Goal: Task Accomplishment & Management: Use online tool/utility

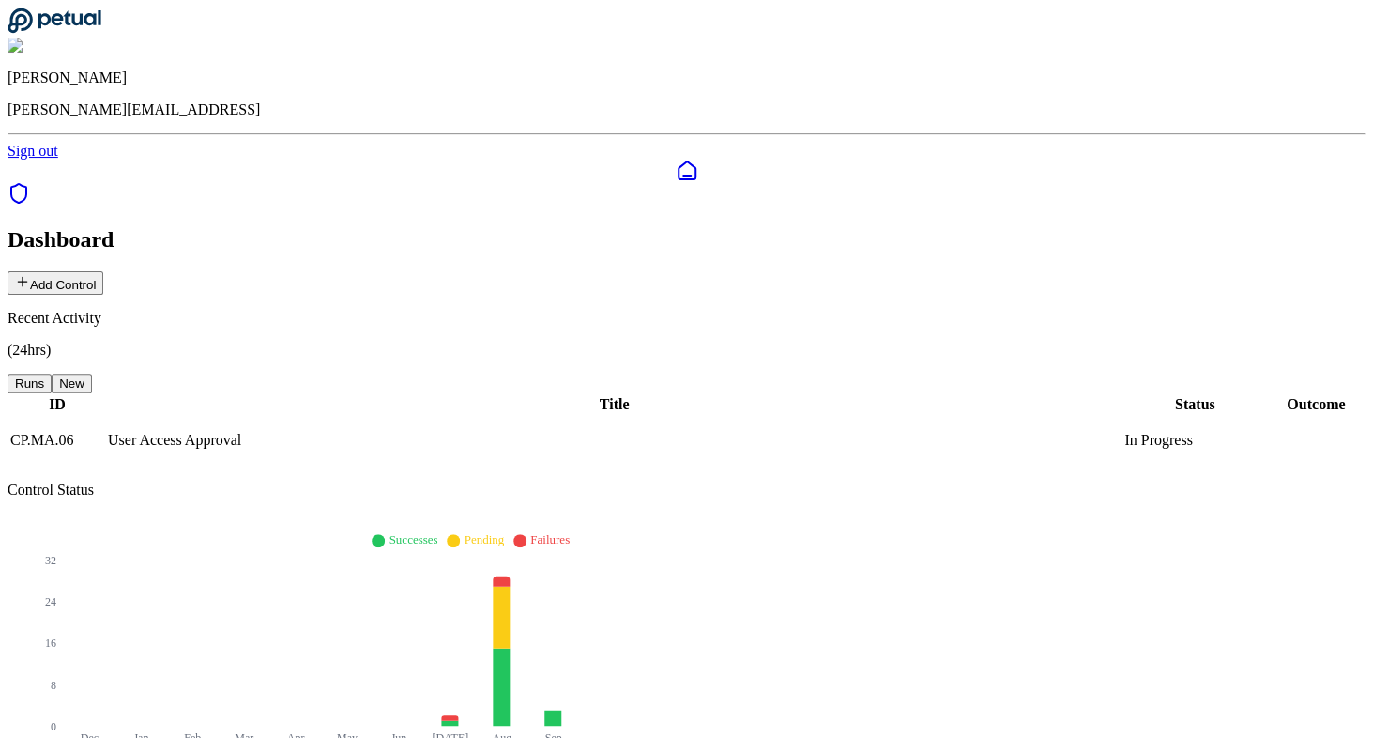
click at [103, 271] on button "Add Control" at bounding box center [56, 282] width 96 height 23
